Goal: Information Seeking & Learning: Understand process/instructions

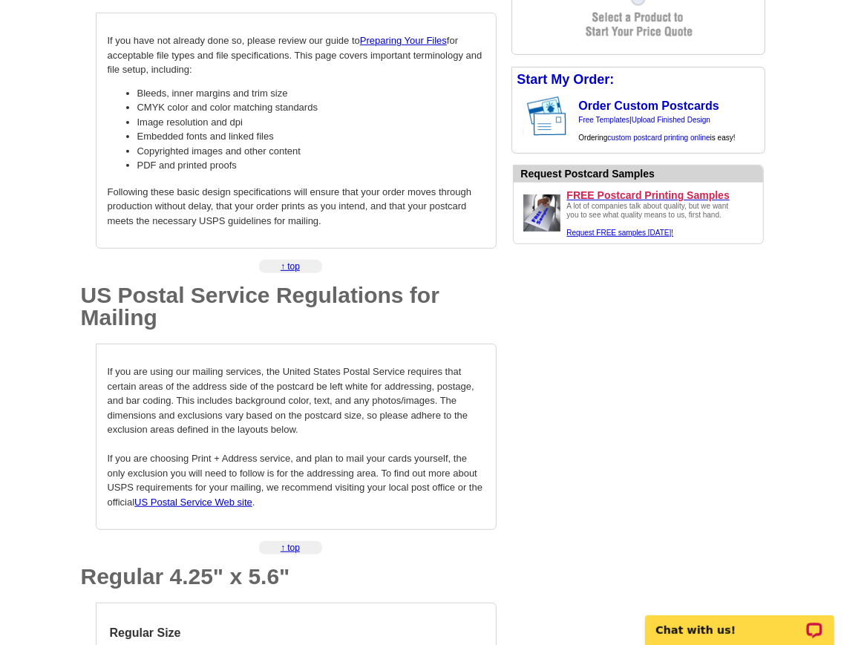
scroll to position [297, 0]
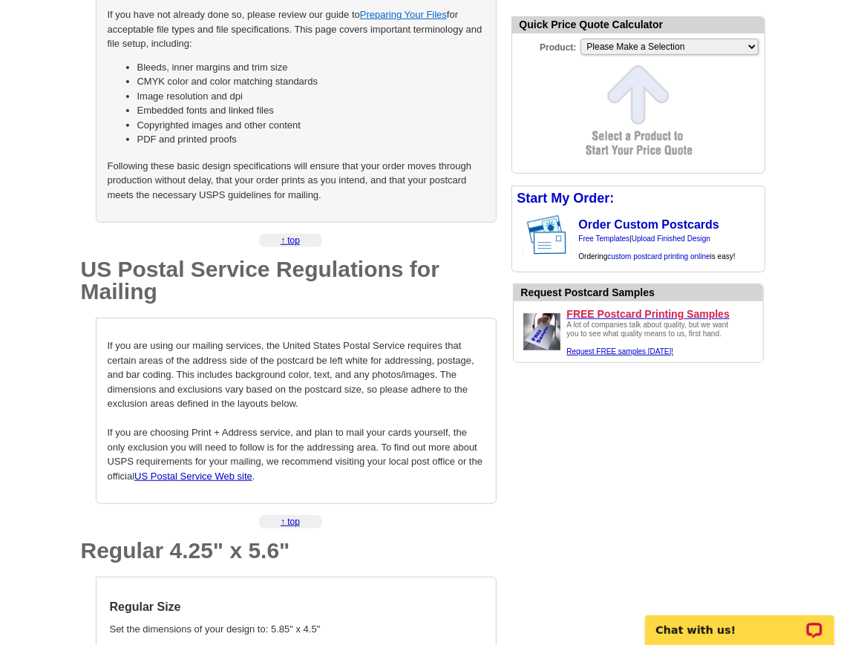
click at [396, 12] on link "Preparing Your Files" at bounding box center [403, 14] width 87 height 11
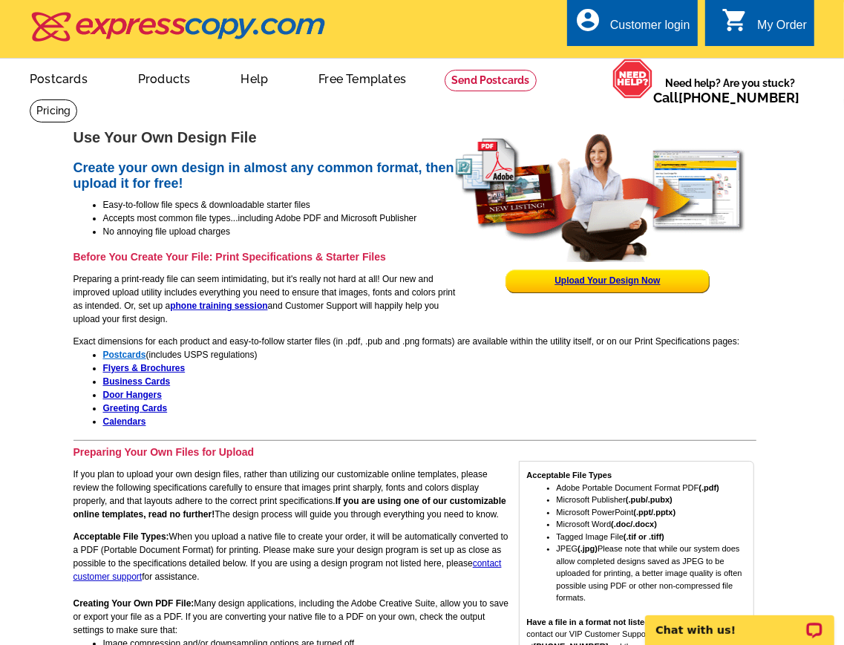
click at [128, 358] on strong "Postcards" at bounding box center [124, 355] width 43 height 10
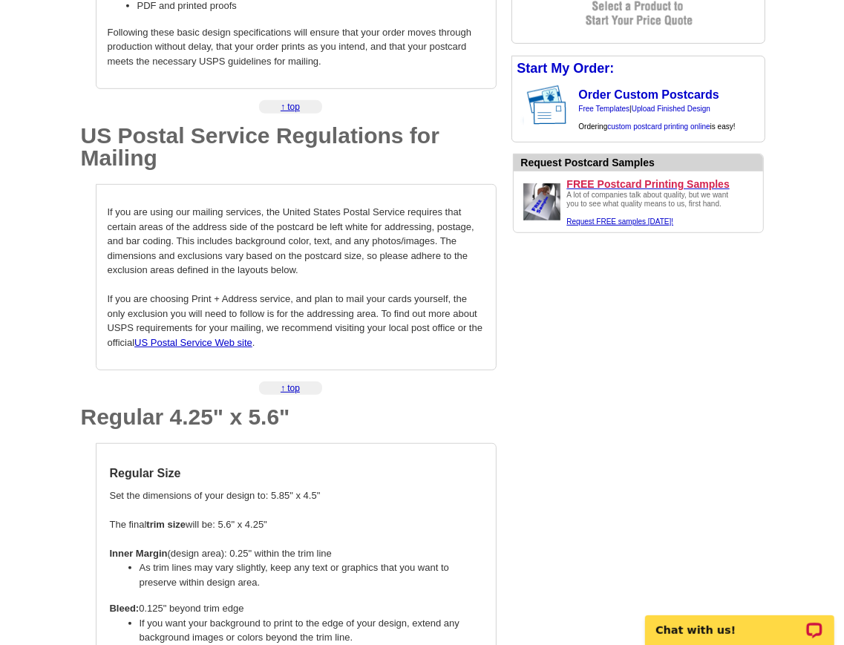
scroll to position [519, 0]
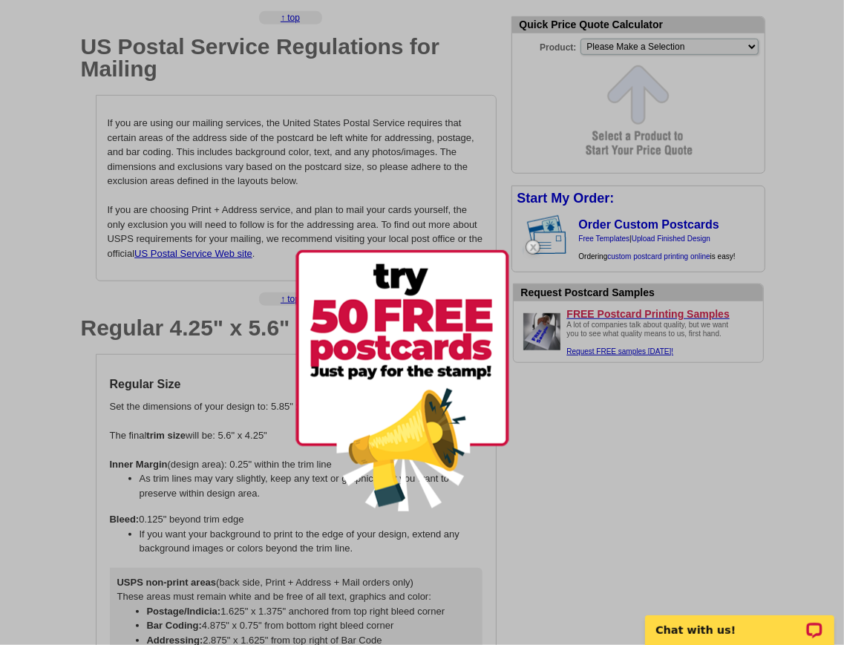
click at [53, 289] on div at bounding box center [422, 322] width 844 height 645
click at [532, 243] on img at bounding box center [532, 247] width 43 height 43
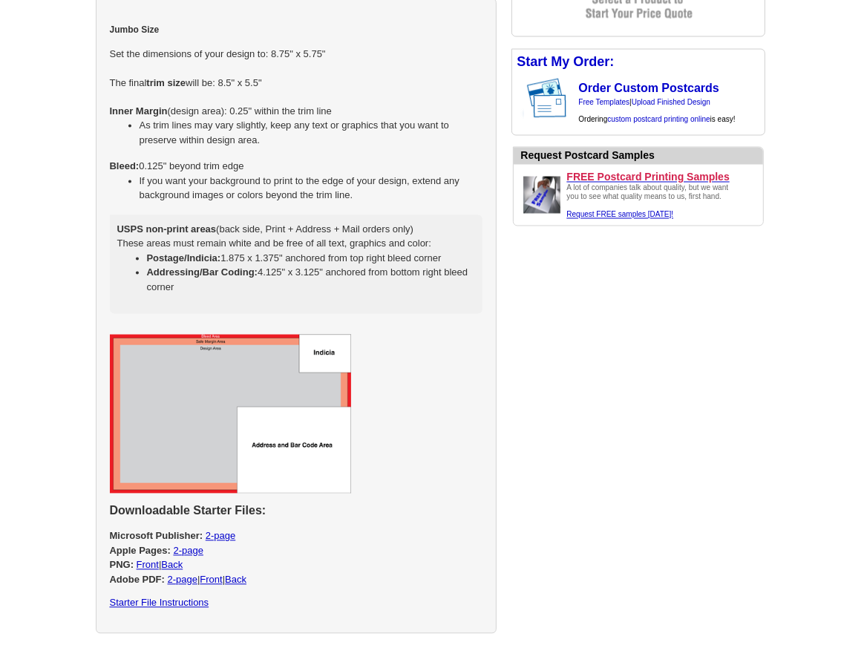
scroll to position [1558, 0]
